Goal: Use online tool/utility: Utilize a website feature to perform a specific function

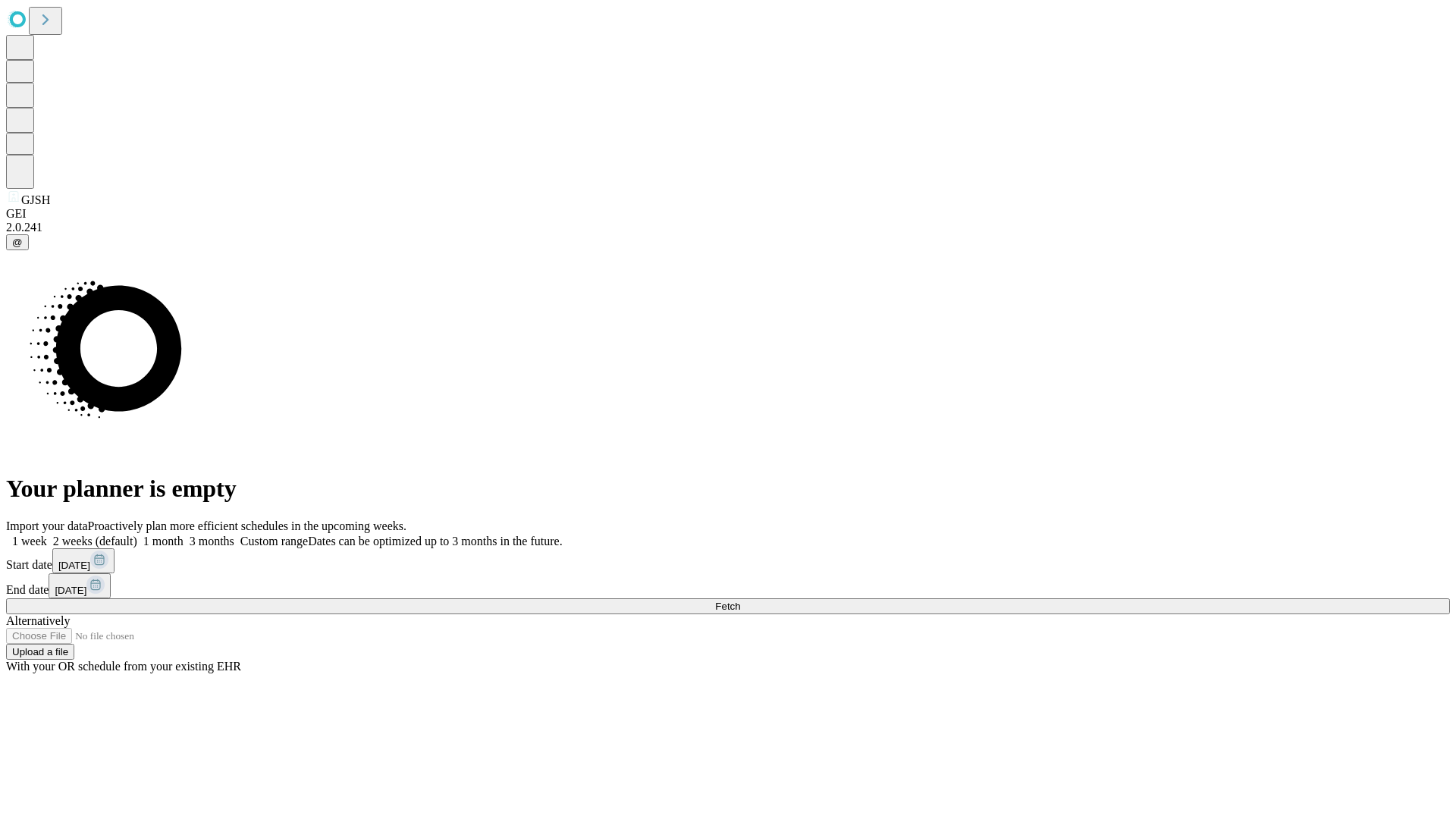
click at [740, 601] on span "Fetch" at bounding box center [727, 607] width 25 height 11
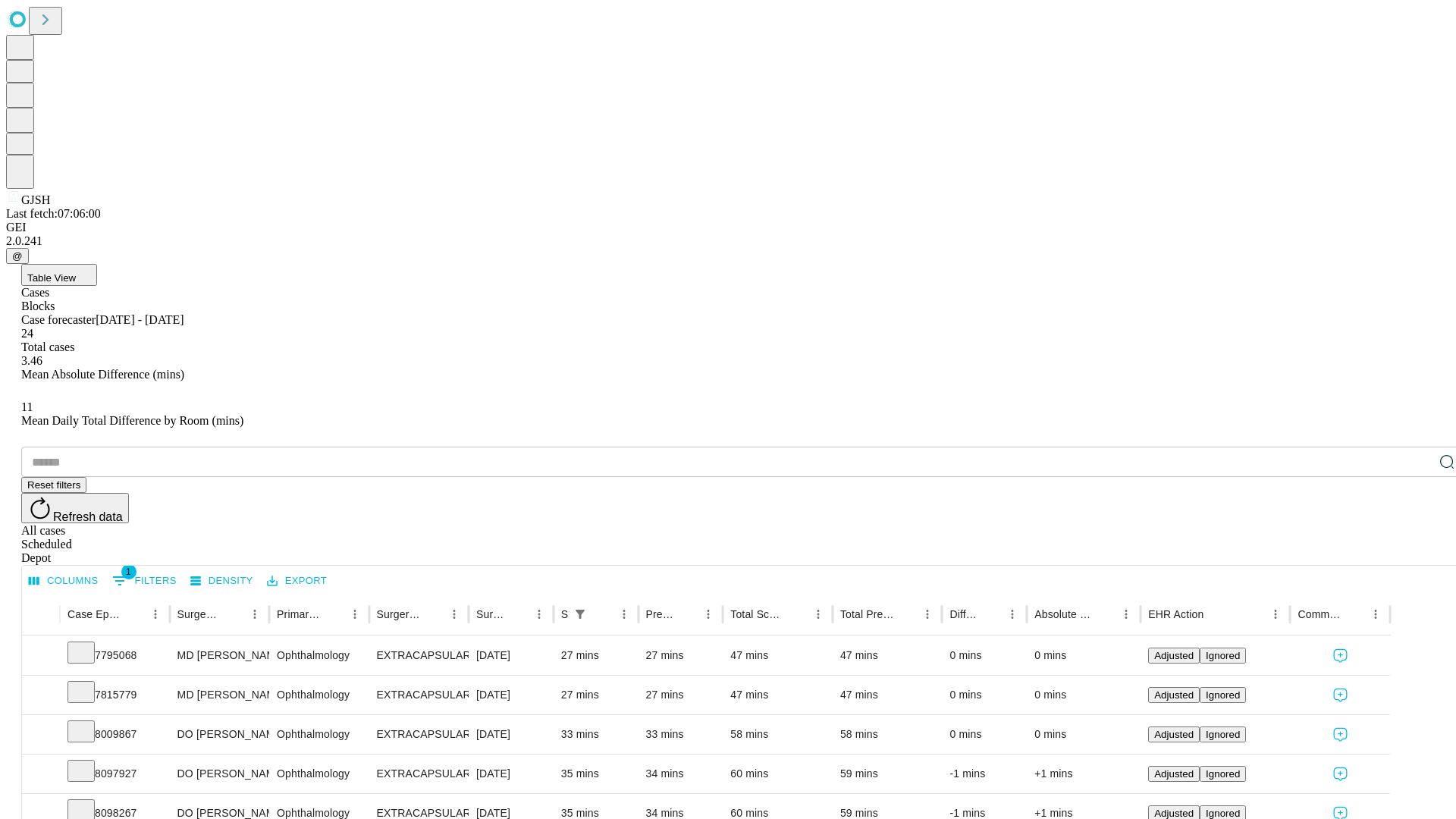
click at [76, 273] on span "Table View" at bounding box center [51, 278] width 48 height 11
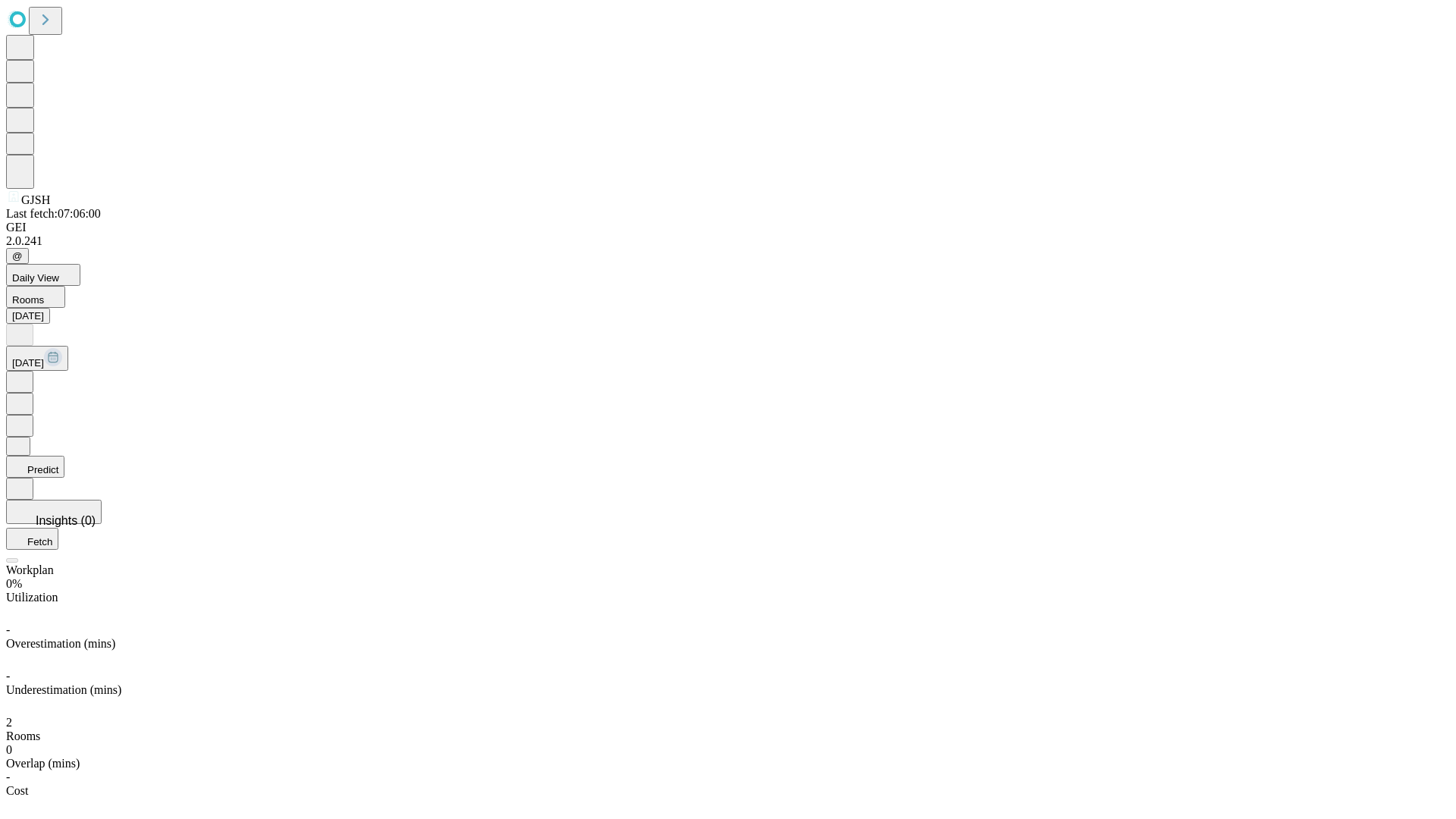
click at [65, 456] on button "Predict" at bounding box center [35, 467] width 58 height 22
